Goal: Transaction & Acquisition: Purchase product/service

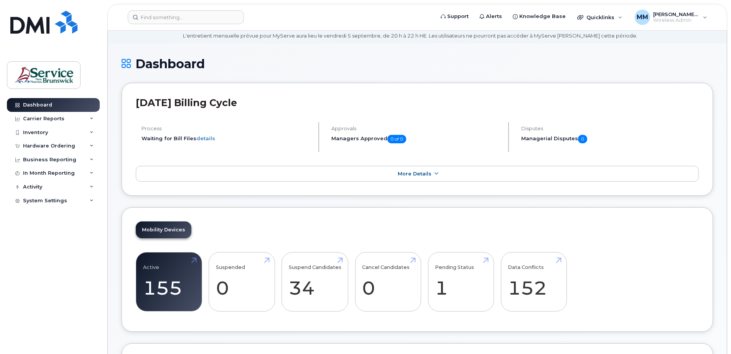
scroll to position [77, 0]
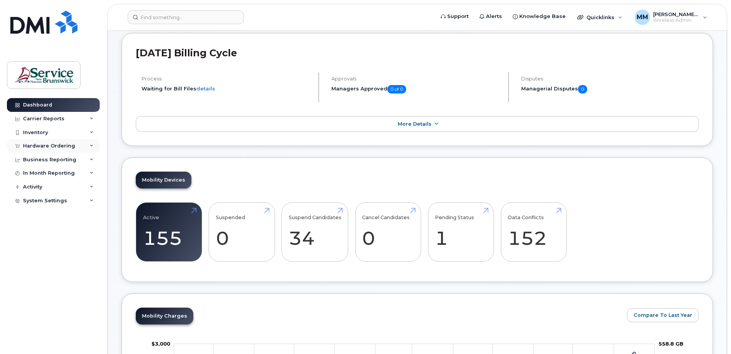
click at [62, 145] on div "Hardware Ordering" at bounding box center [49, 146] width 52 height 6
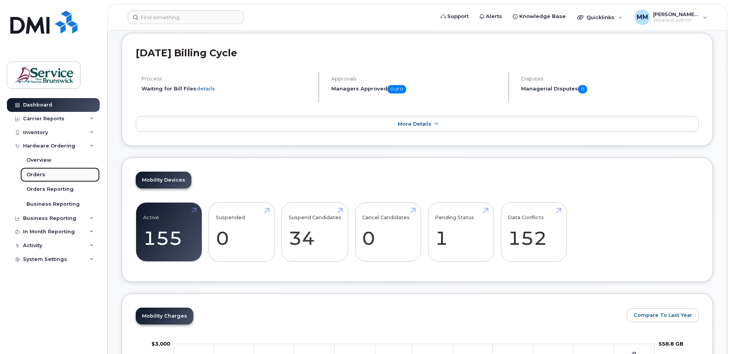
click at [46, 175] on link "Orders" at bounding box center [59, 175] width 79 height 15
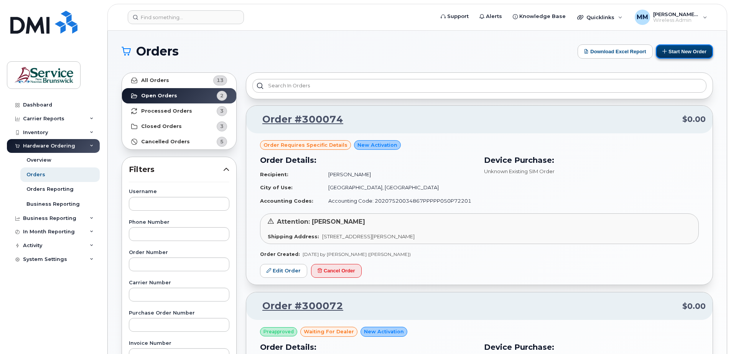
click at [687, 51] on button "Start New Order" at bounding box center [684, 51] width 57 height 14
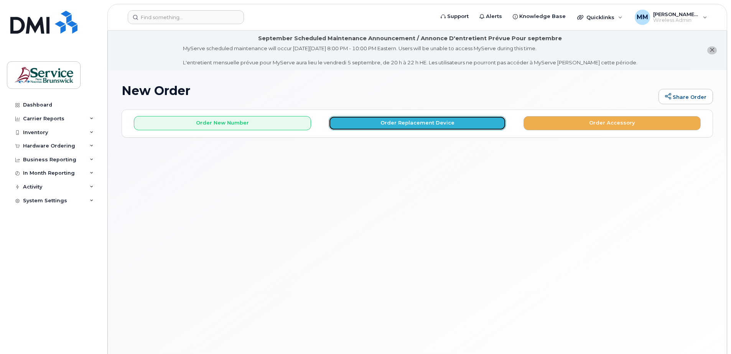
click at [448, 120] on button "Order Replacement Device" at bounding box center [417, 123] width 177 height 14
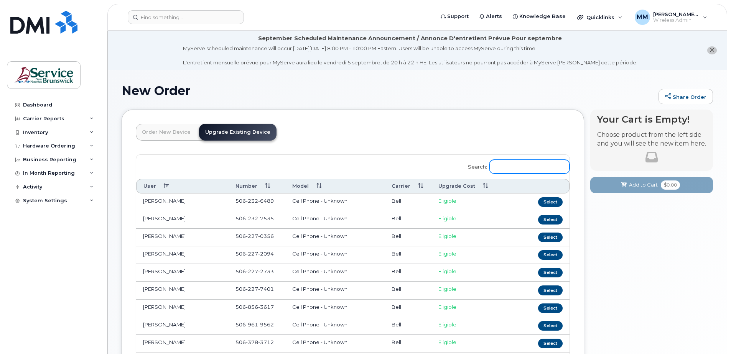
click at [519, 162] on input "Search:" at bounding box center [529, 167] width 80 height 14
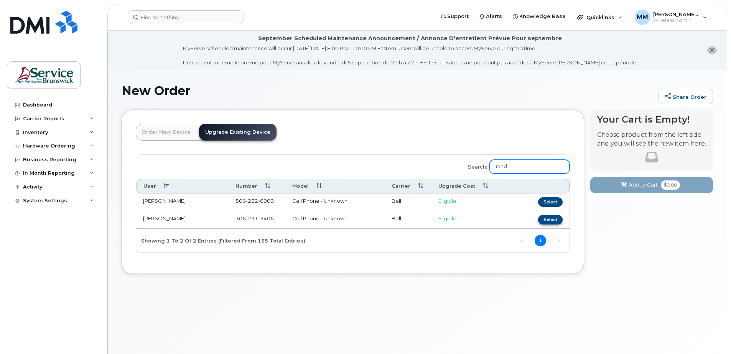
type input "rand"
click at [553, 219] on button "Select" at bounding box center [550, 220] width 25 height 10
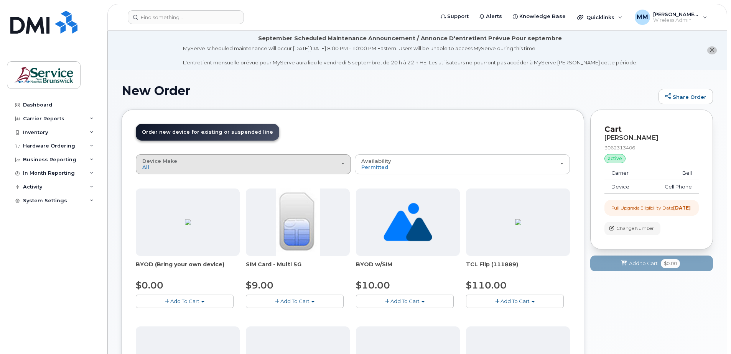
click at [263, 166] on div "Device Make All Aircard Android Cell Phone iPhone Tablet Unknown" at bounding box center [243, 164] width 202 height 12
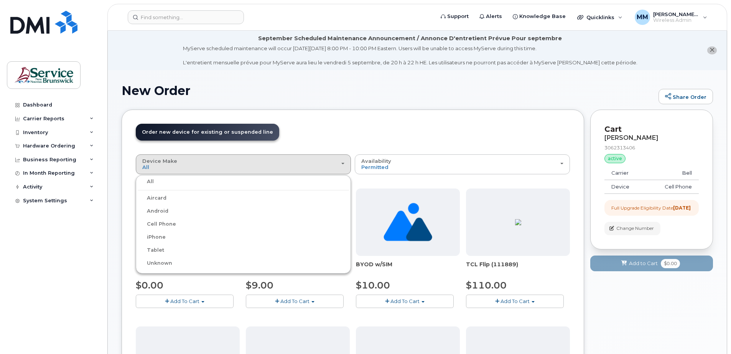
click at [159, 236] on label "iPhone" at bounding box center [152, 237] width 28 height 9
click at [0, 0] on input "iPhone" at bounding box center [0, 0] width 0 height 0
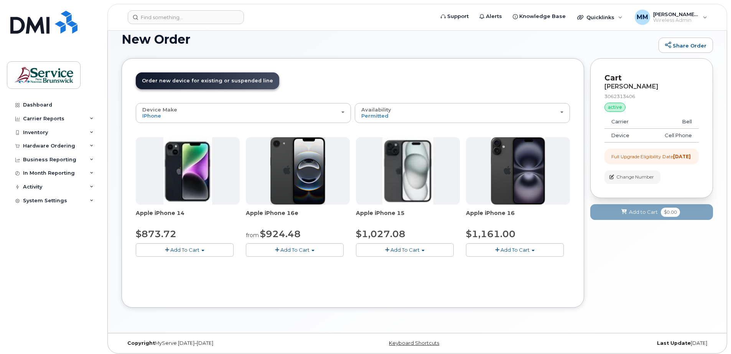
scroll to position [55, 0]
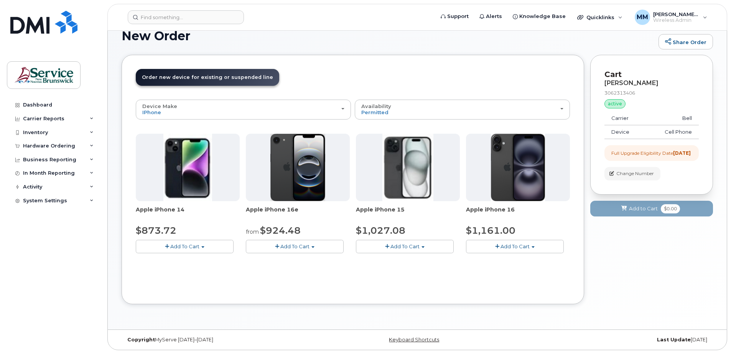
click at [525, 243] on button "Add To Cart" at bounding box center [515, 246] width 98 height 13
click at [553, 221] on span "Apple iPhone 16" at bounding box center [518, 213] width 104 height 15
click at [432, 247] on button "Add To Cart" at bounding box center [405, 246] width 98 height 13
click at [440, 219] on span "Apple iPhone 15" at bounding box center [408, 213] width 104 height 15
click at [335, 244] on button "Add To Cart" at bounding box center [295, 246] width 98 height 13
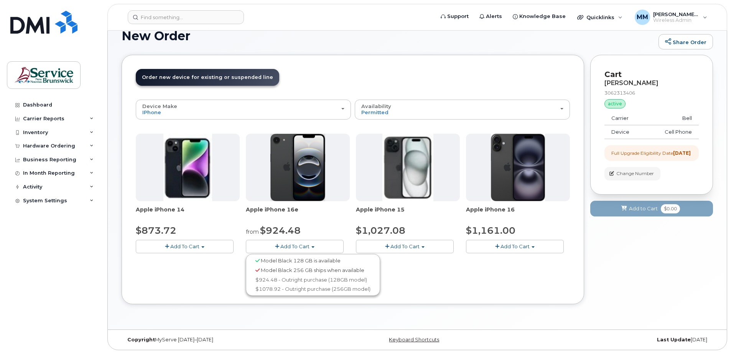
click at [437, 291] on div "Order New Device Upgrade Existing Device Order new device and new line Order ne…" at bounding box center [353, 180] width 462 height 250
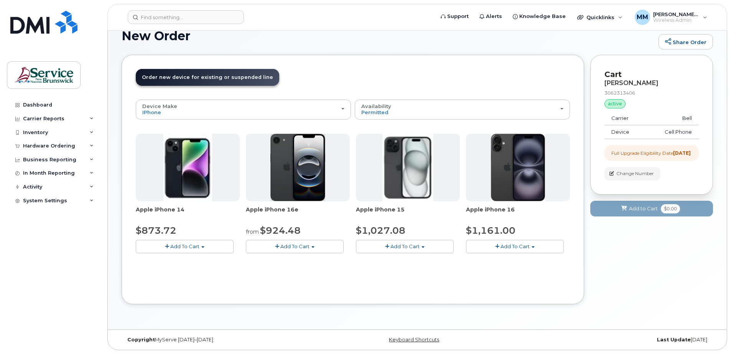
click at [538, 247] on button "Add To Cart" at bounding box center [515, 246] width 98 height 13
drag, startPoint x: 359, startPoint y: 291, endPoint x: 305, endPoint y: 289, distance: 53.7
click at [359, 291] on div "Order New Device Upgrade Existing Device Order new device and new line Order ne…" at bounding box center [353, 180] width 462 height 250
click at [199, 251] on button "Add To Cart" at bounding box center [185, 246] width 98 height 13
click at [330, 281] on div "Device Make All Aircard Android Cell Phone iPhone Tablet Unknown All Aircard An…" at bounding box center [353, 195] width 434 height 191
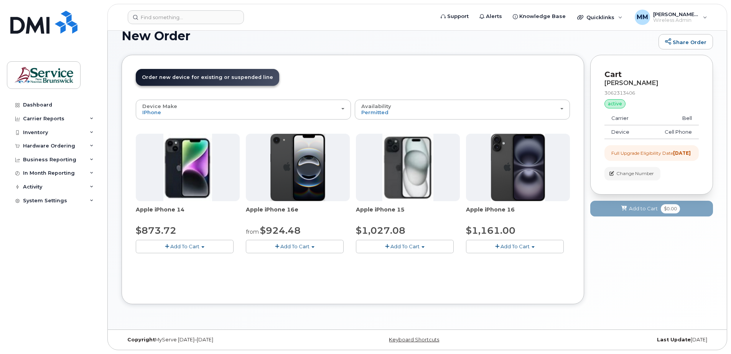
click at [363, 38] on h1 "New Order" at bounding box center [388, 35] width 533 height 13
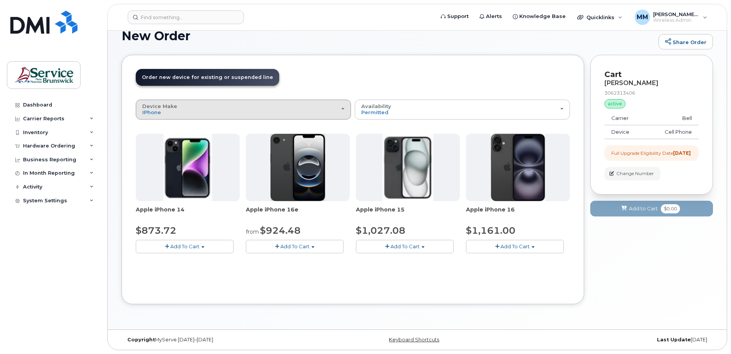
click at [341, 112] on div "Device Make All Aircard Android Cell Phone iPhone Tablet Unknown" at bounding box center [243, 110] width 202 height 12
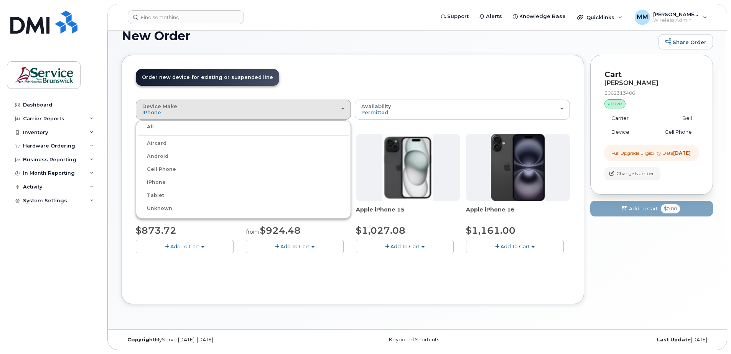
click at [211, 127] on div "All" at bounding box center [243, 126] width 211 height 9
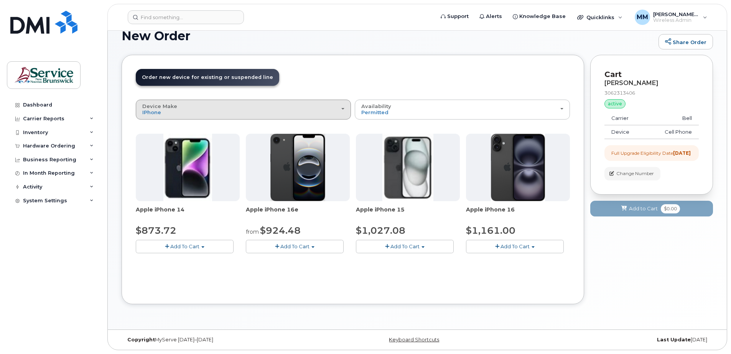
click at [332, 110] on div "Device Make All Aircard Android Cell Phone iPhone Tablet Unknown" at bounding box center [243, 110] width 202 height 12
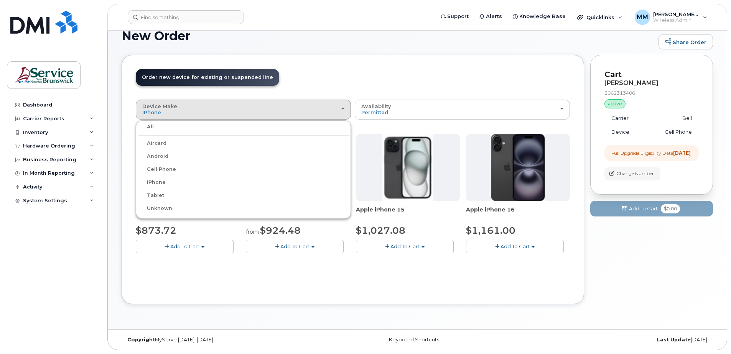
click at [151, 130] on label "All" at bounding box center [146, 126] width 16 height 9
click at [0, 0] on input "All" at bounding box center [0, 0] width 0 height 0
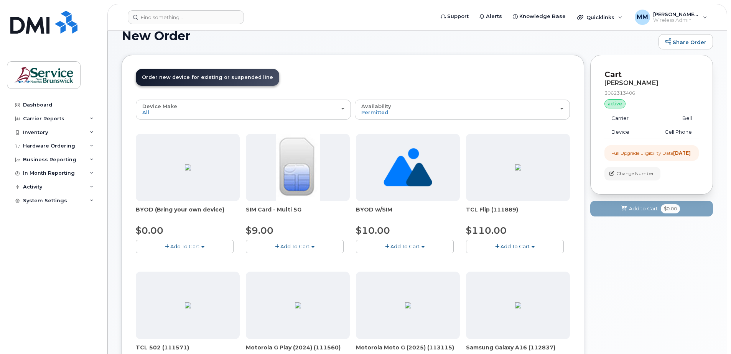
drag, startPoint x: 351, startPoint y: 75, endPoint x: 369, endPoint y: 74, distance: 18.4
click at [351, 74] on header "Order New Device Upgrade Existing Device Order new device and new line Order ne…" at bounding box center [353, 84] width 434 height 31
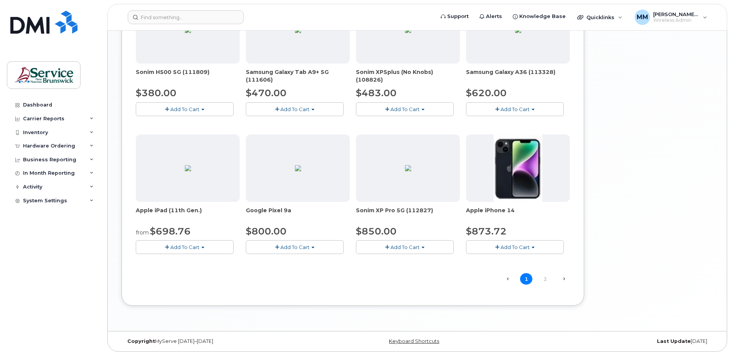
scroll to position [470, 0]
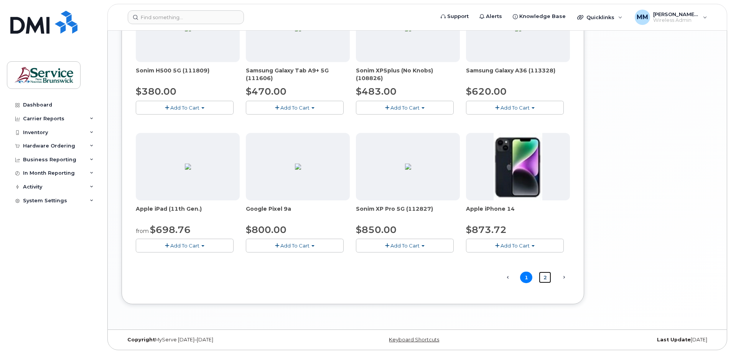
click at [542, 279] on link "2" at bounding box center [545, 278] width 12 height 12
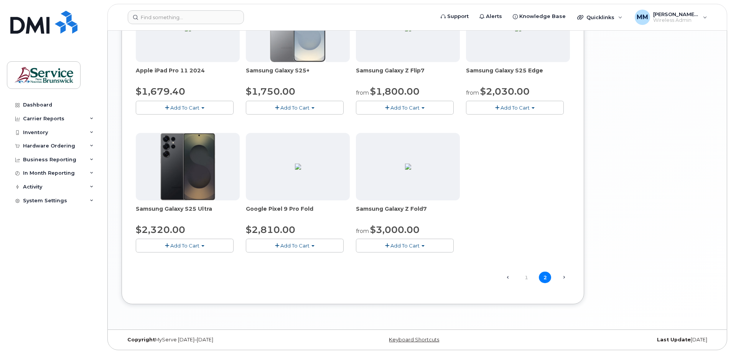
click at [429, 237] on div "Samsung Galaxy Z Fold7 from $3,000.00 Add To Cart Model Black 256 GB is availab…" at bounding box center [408, 193] width 104 height 120
click at [433, 244] on button "Add To Cart" at bounding box center [405, 245] width 98 height 13
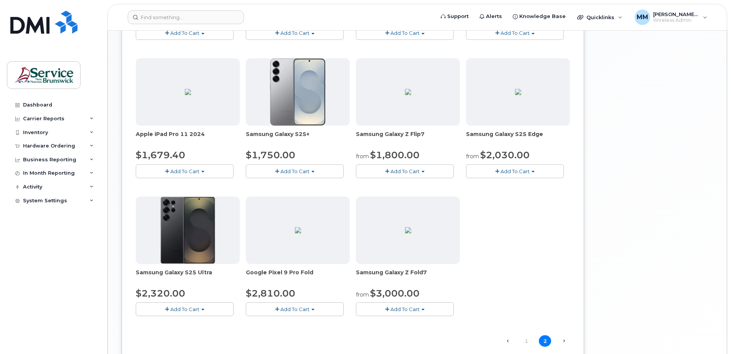
scroll to position [393, 0]
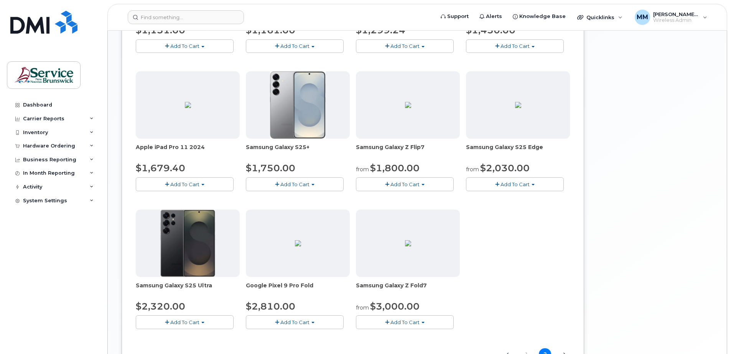
click at [309, 179] on button "Add To Cart" at bounding box center [295, 184] width 98 height 13
click at [525, 223] on div "Apple iPhone 16e from $924.48 Add To Cart Model Black 128 GB is available Model…" at bounding box center [353, 68] width 434 height 546
click at [534, 184] on span "button" at bounding box center [533, 185] width 3 height 2
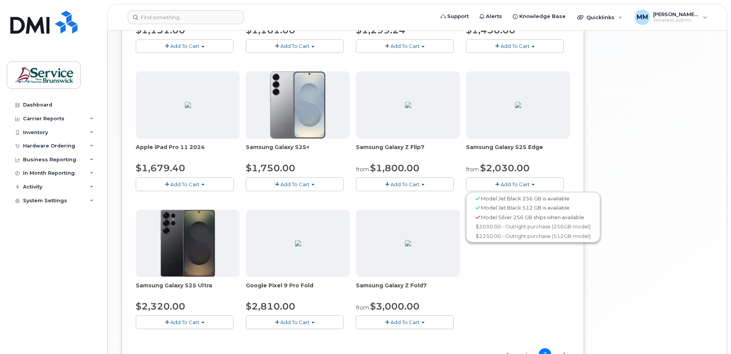
click at [549, 288] on div "Apple iPhone 16e from $924.48 Add To Cart Model Black 128 GB is available Model…" at bounding box center [353, 68] width 434 height 546
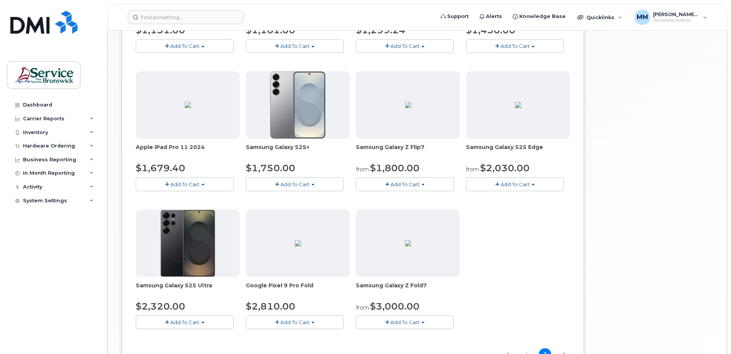
scroll to position [470, 0]
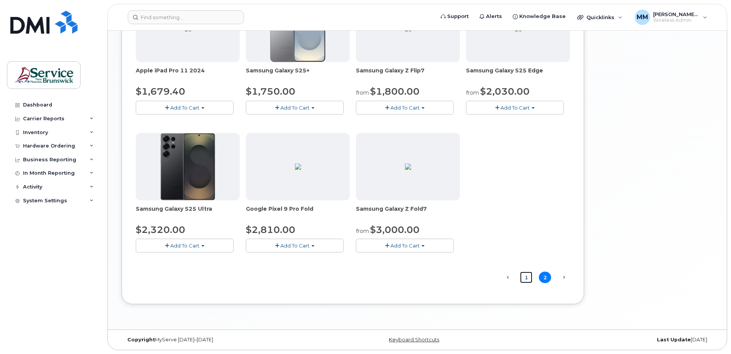
click at [525, 280] on link "1" at bounding box center [526, 278] width 12 height 12
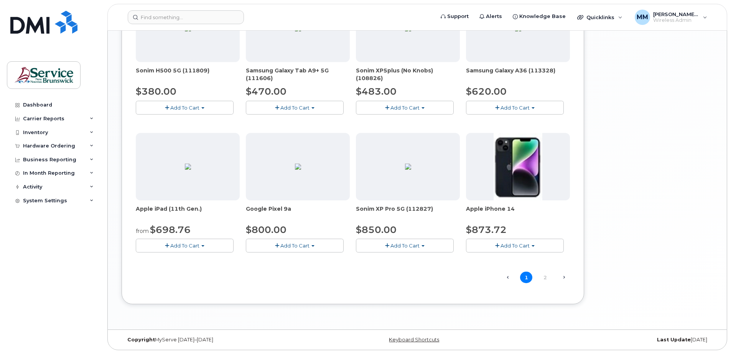
click at [332, 248] on button "Add To Cart" at bounding box center [295, 245] width 98 height 13
click at [544, 277] on link "2" at bounding box center [545, 278] width 12 height 12
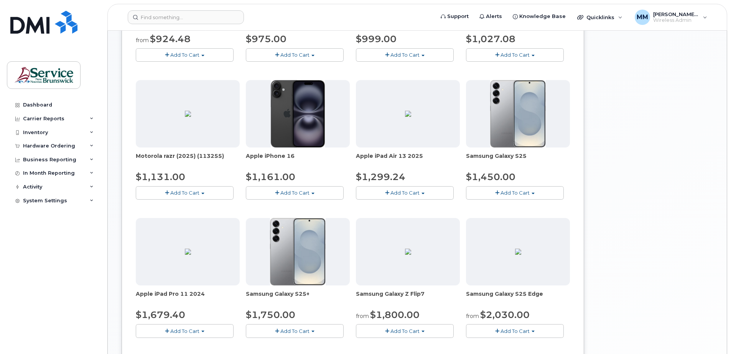
scroll to position [240, 0]
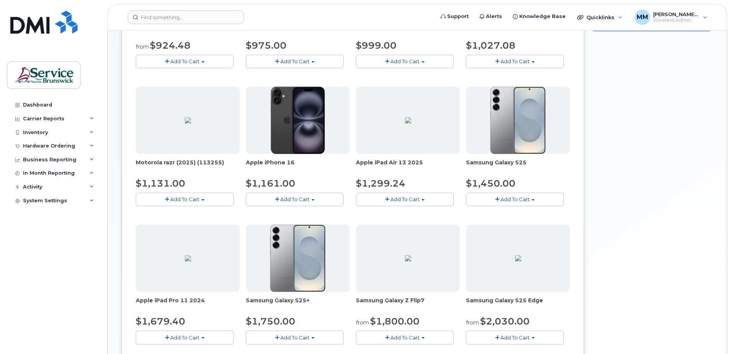
click at [606, 232] on div "Your Cart is Empty! Choose product from the left side and you will see the new …" at bounding box center [651, 208] width 123 height 677
click at [672, 153] on div "Your Cart is Empty! Choose product from the left side and you will see the new …" at bounding box center [651, 208] width 123 height 677
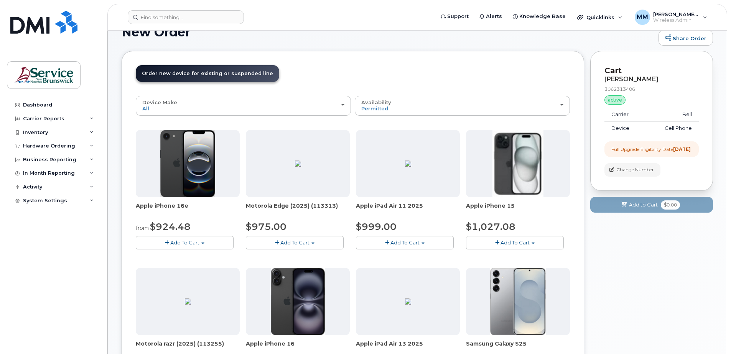
scroll to position [0, 0]
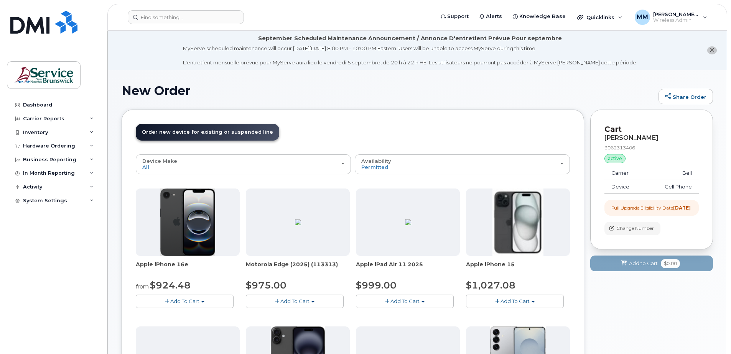
click at [416, 97] on div "New Order Share Order" at bounding box center [417, 97] width 591 height 26
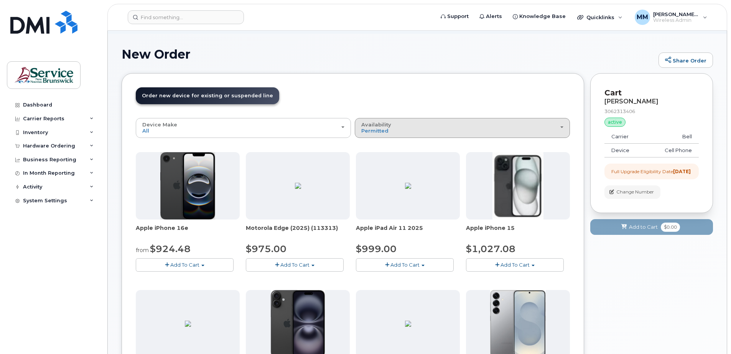
scroll to position [115, 0]
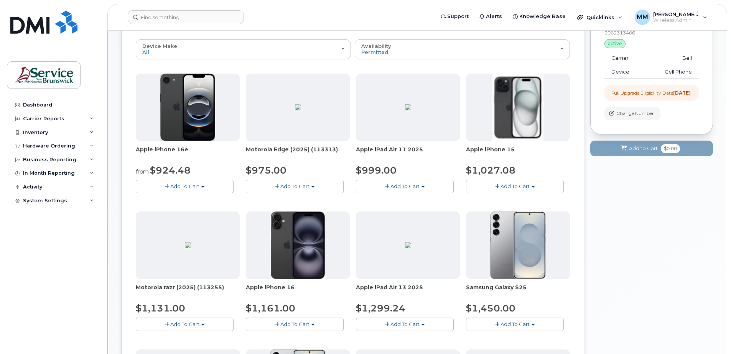
click at [425, 188] on button "Add To Cart" at bounding box center [405, 186] width 98 height 13
click at [434, 153] on span "Apple iPad Air 11 2025" at bounding box center [408, 153] width 104 height 15
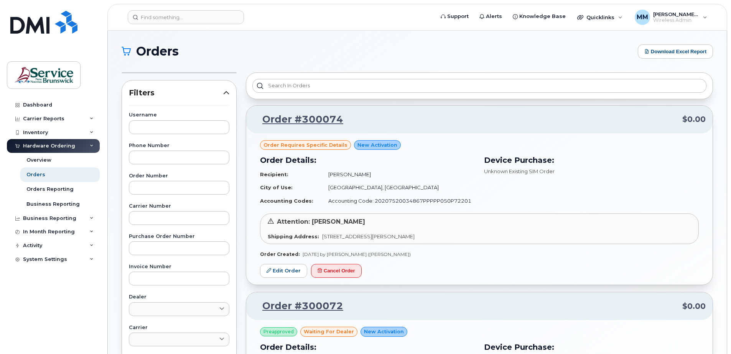
click at [70, 309] on div "Dashboard Carrier Reports Monthly Billing Data Daily Data Pooling Data Behavior…" at bounding box center [54, 220] width 95 height 245
click at [426, 61] on section "Orders Download Excel Report Filters Username Phone Number Order Number Carrier…" at bounding box center [417, 286] width 591 height 485
